Goal: Answer question/provide support

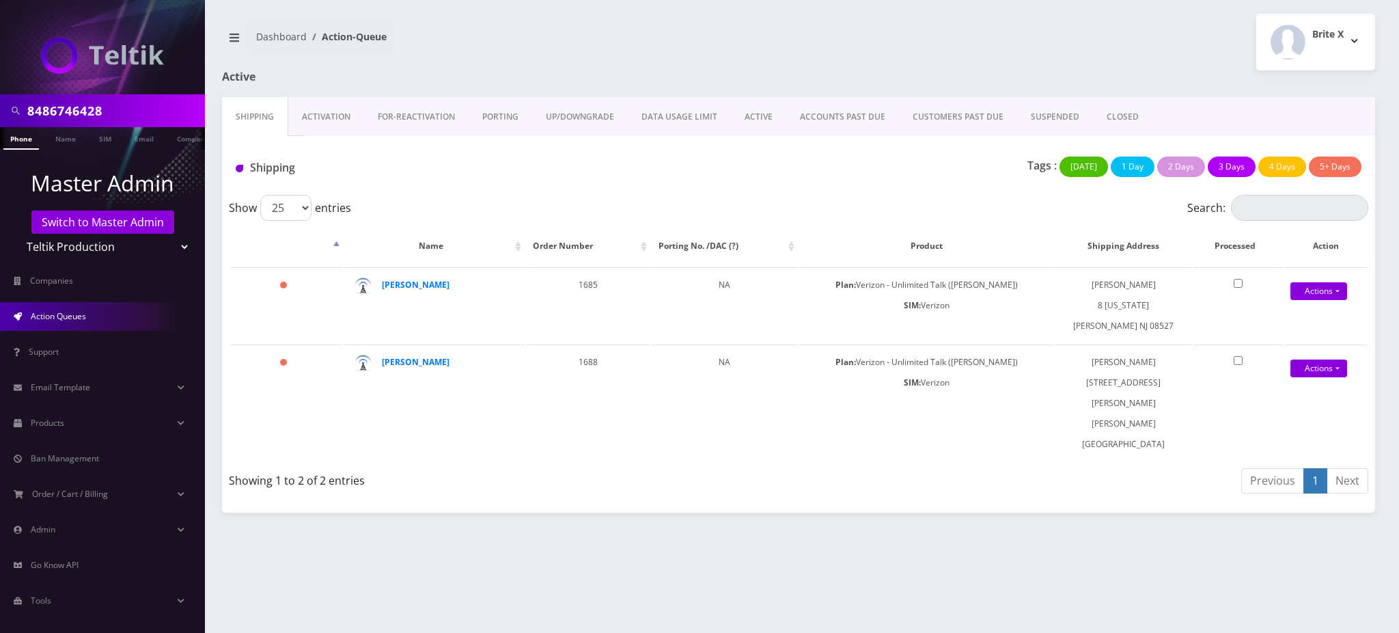
drag, startPoint x: 124, startPoint y: 117, endPoint x: 0, endPoint y: 71, distance: 132.5
click at [0, 72] on nav "8486746428 Phone Name SIM Email Company Customer Master Admin Switch to Master …" at bounding box center [102, 316] width 205 height 633
paste input "[EMAIL_ADDRESS][DOMAIN_NAME]"
type input "[EMAIL_ADDRESS][DOMAIN_NAME]"
click at [140, 142] on link "Email" at bounding box center [144, 138] width 33 height 23
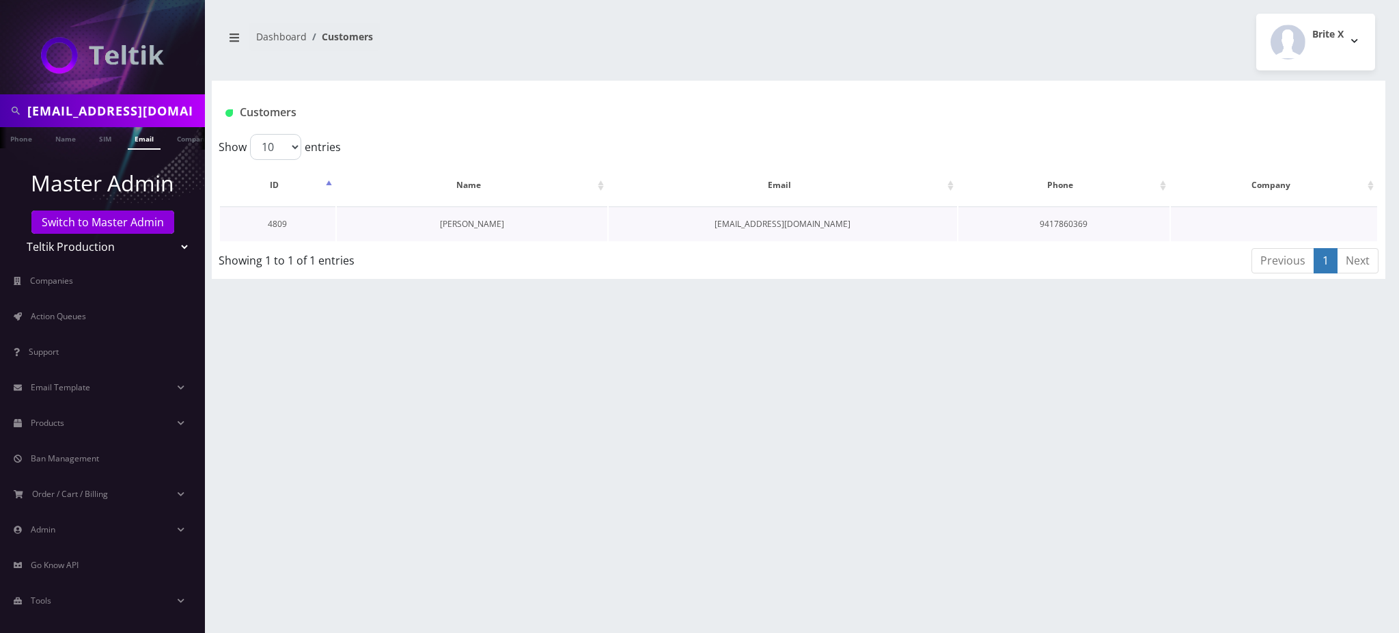
click at [473, 219] on link "[PERSON_NAME]" at bounding box center [472, 224] width 64 height 12
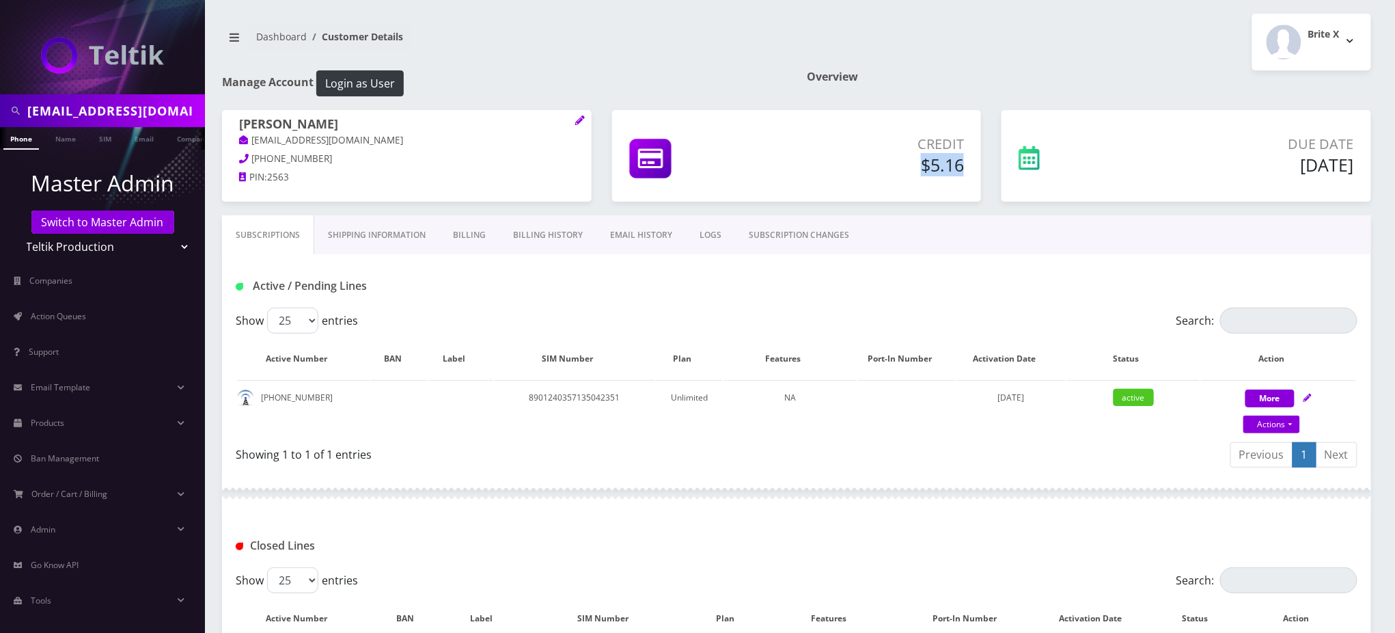
drag, startPoint x: 922, startPoint y: 167, endPoint x: 961, endPoint y: 172, distance: 39.2
click at [961, 172] on h5 "$5.16" at bounding box center [870, 164] width 187 height 20
copy h5 "$5.16"
